Goal: Task Accomplishment & Management: Manage account settings

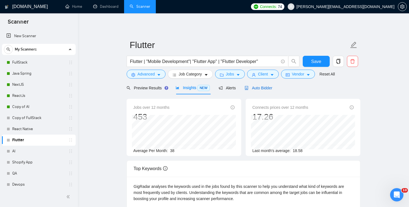
click at [264, 89] on span "Auto Bidder" at bounding box center [258, 88] width 28 height 4
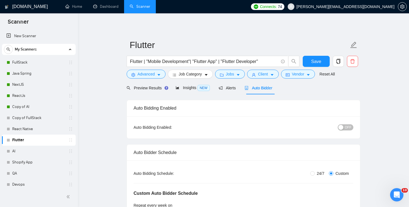
checkbox input "true"
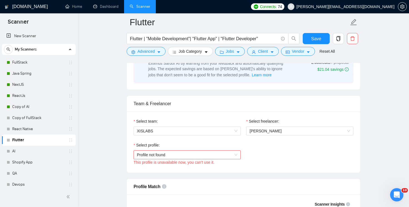
scroll to position [323, 0]
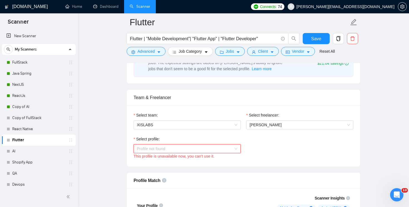
click at [228, 150] on span "Profile not found" at bounding box center [187, 149] width 100 height 8
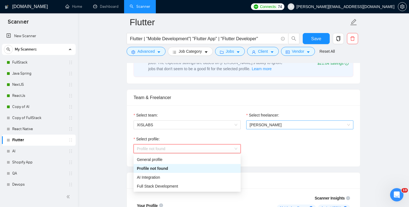
click at [270, 125] on span "[PERSON_NAME]" at bounding box center [299, 125] width 100 height 8
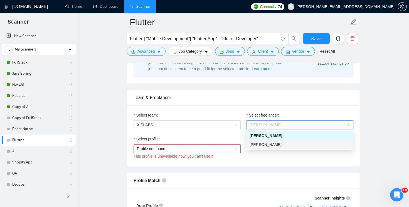
click at [260, 148] on div "[PERSON_NAME]" at bounding box center [299, 145] width 100 height 6
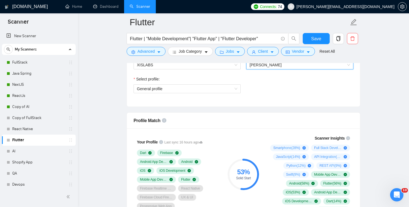
scroll to position [393, 0]
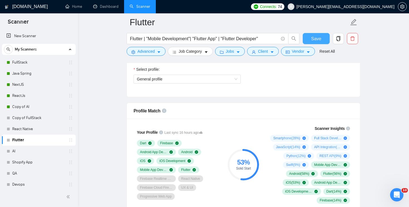
click at [317, 39] on span "Save" at bounding box center [316, 38] width 10 height 7
click at [38, 130] on link "React Native" at bounding box center [38, 129] width 53 height 11
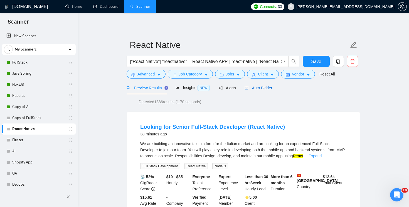
click at [265, 88] on span "Auto Bidder" at bounding box center [258, 88] width 28 height 4
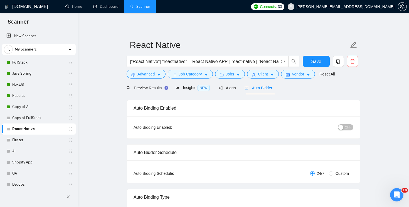
radio input "false"
radio input "true"
checkbox input "true"
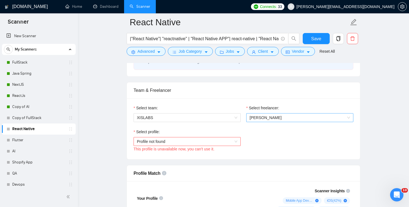
scroll to position [334, 0]
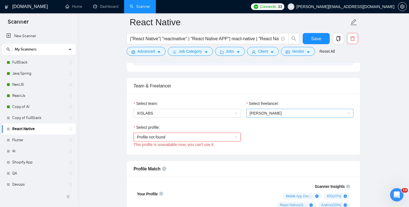
click at [295, 115] on span "[PERSON_NAME]" at bounding box center [299, 113] width 100 height 8
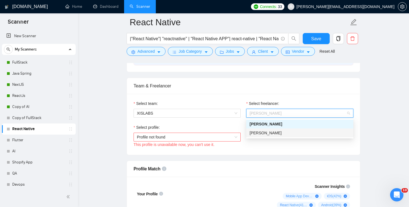
click at [280, 135] on span "[PERSON_NAME]" at bounding box center [265, 133] width 32 height 4
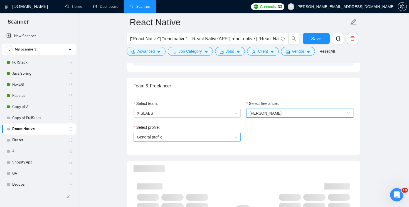
click at [227, 137] on span "General profile" at bounding box center [187, 137] width 100 height 8
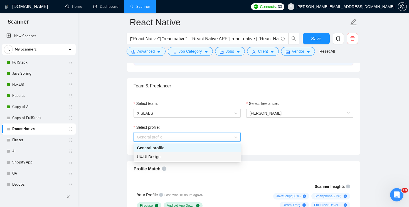
click at [202, 156] on div "UX/UI Design" at bounding box center [187, 157] width 100 height 6
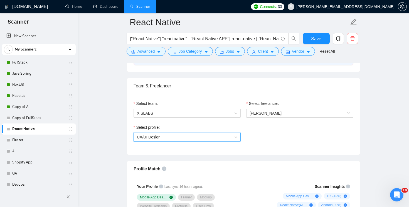
click at [235, 136] on span "UX/UI Design" at bounding box center [187, 137] width 100 height 8
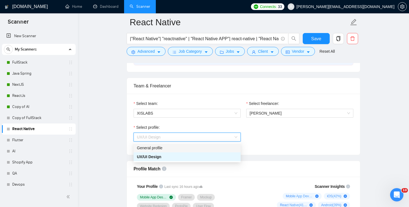
click at [192, 149] on div "General profile" at bounding box center [187, 148] width 100 height 6
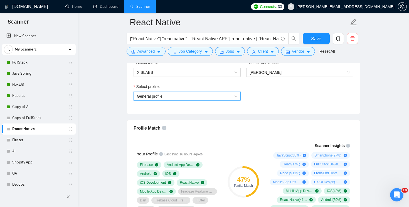
scroll to position [420, 0]
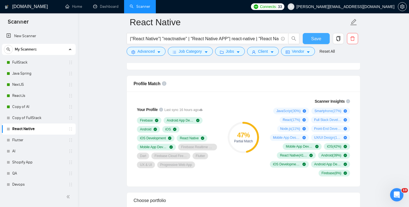
click at [322, 39] on button "Save" at bounding box center [315, 38] width 27 height 11
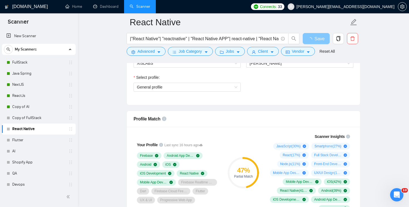
scroll to position [380, 0]
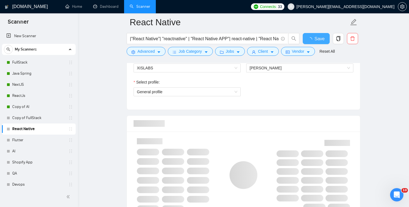
checkbox input "true"
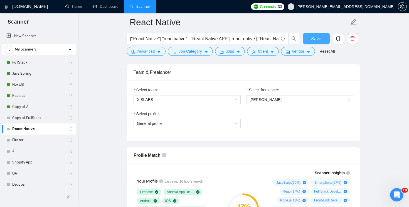
scroll to position [304, 0]
